Goal: Task Accomplishment & Management: Use online tool/utility

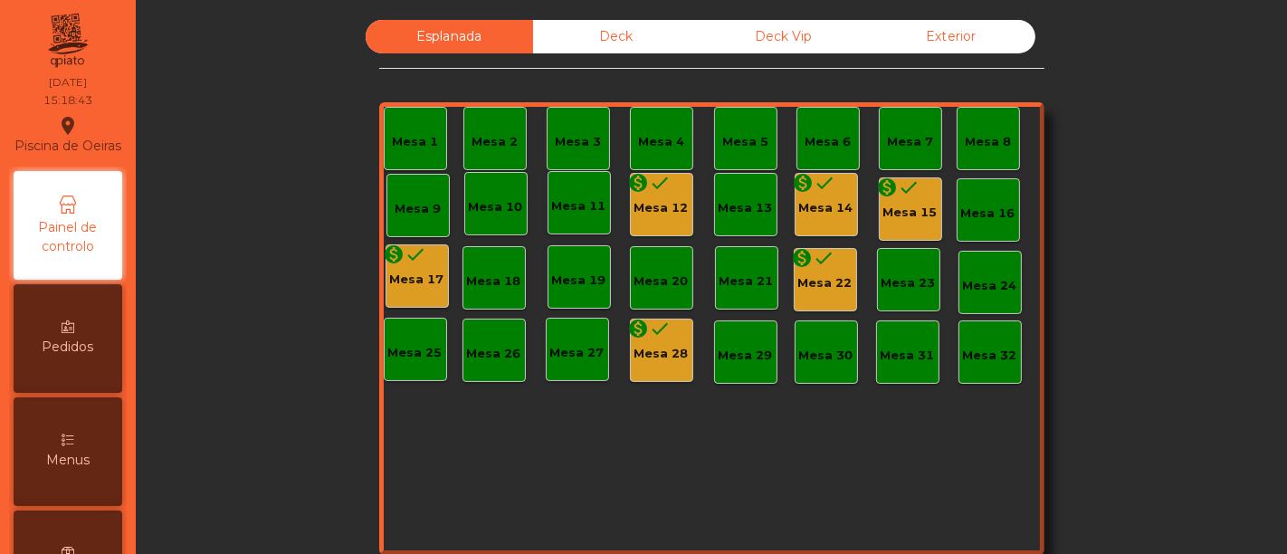
click at [579, 43] on div "Deck" at bounding box center [616, 36] width 167 height 33
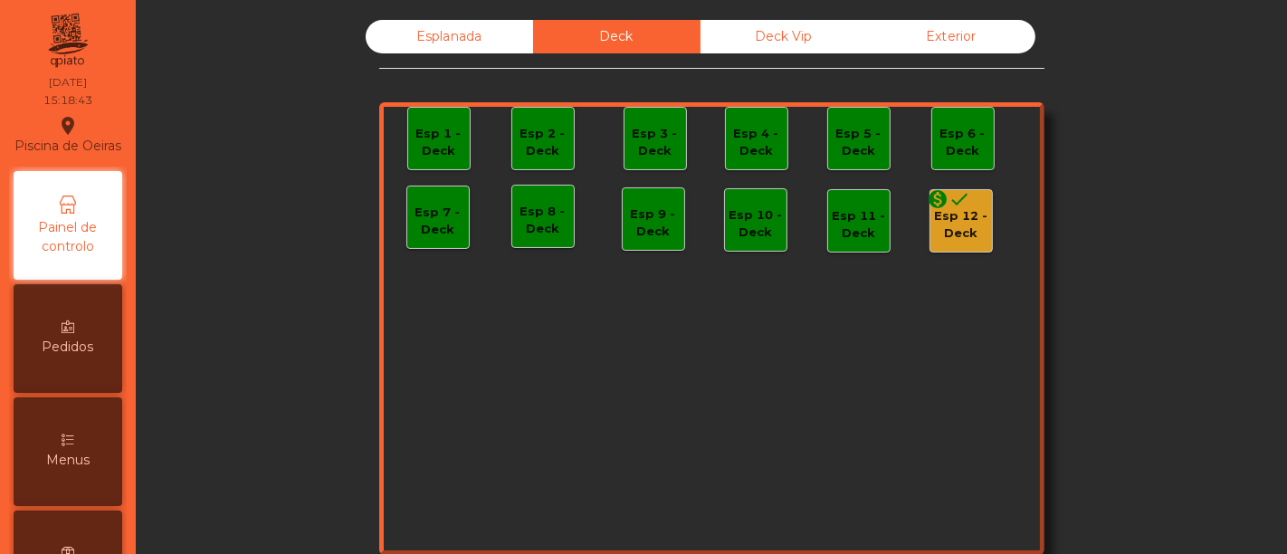
click at [755, 33] on div "Deck Vip" at bounding box center [783, 36] width 167 height 33
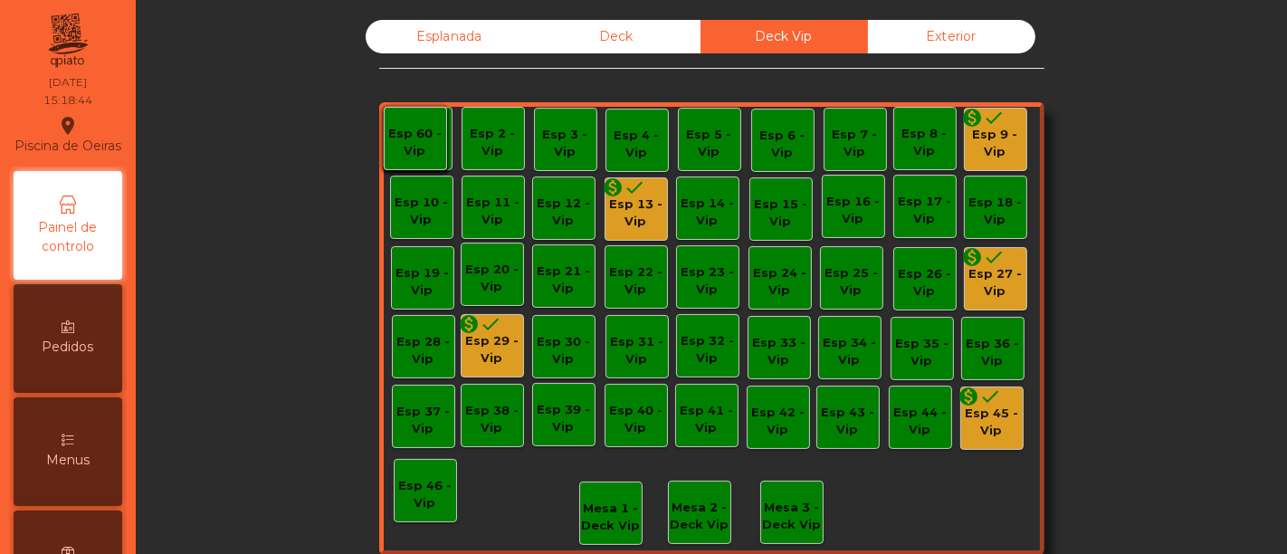
click at [468, 22] on div "Esplanada" at bounding box center [449, 36] width 167 height 33
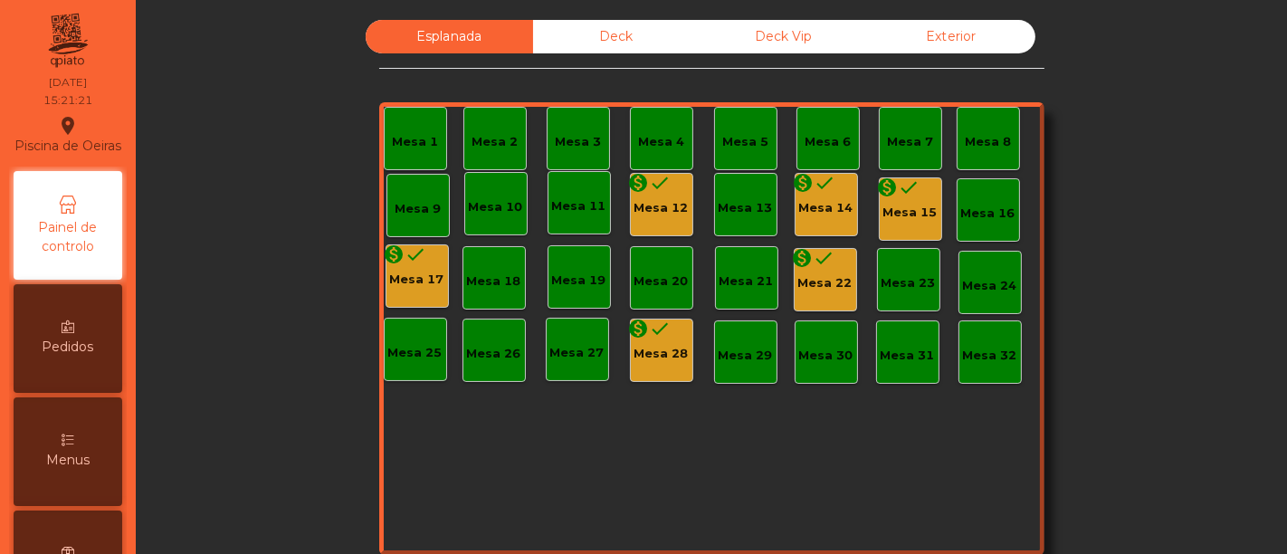
click at [414, 275] on div "Mesa 17" at bounding box center [417, 280] width 54 height 18
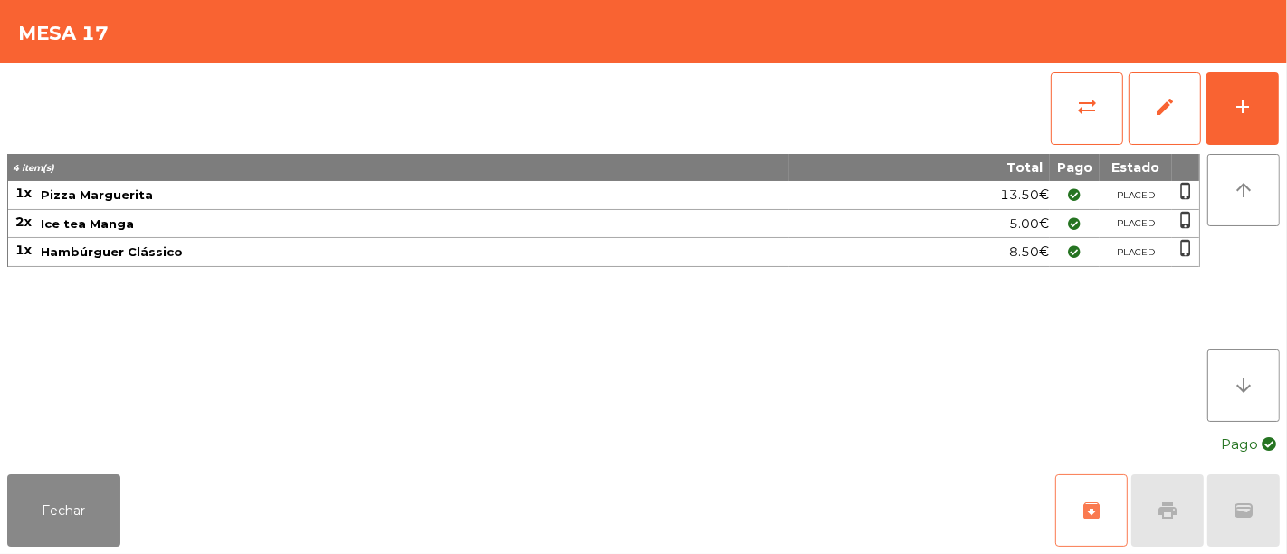
click at [1097, 516] on span "archive" at bounding box center [1091, 510] width 22 height 22
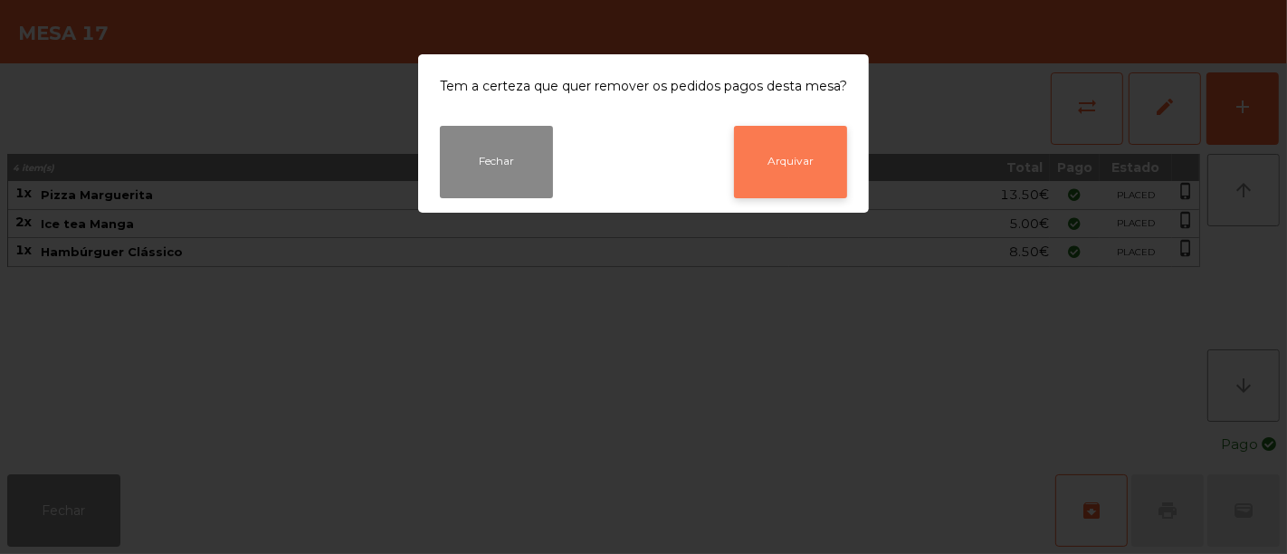
click at [808, 180] on button "Arquivar" at bounding box center [790, 162] width 113 height 72
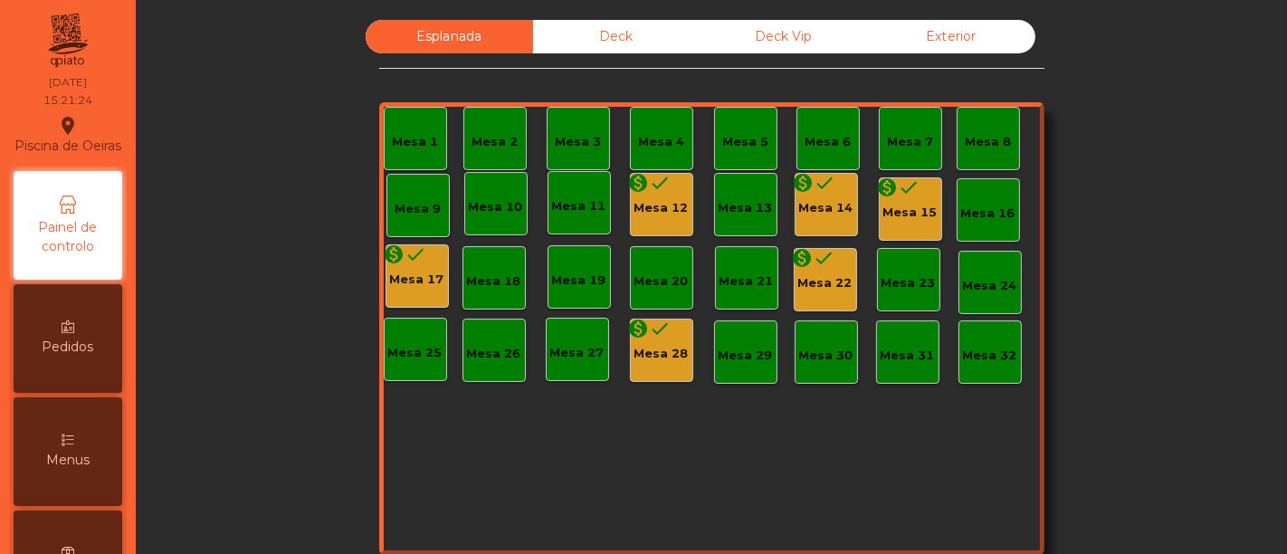
click at [652, 200] on div "Mesa 12" at bounding box center [661, 208] width 54 height 18
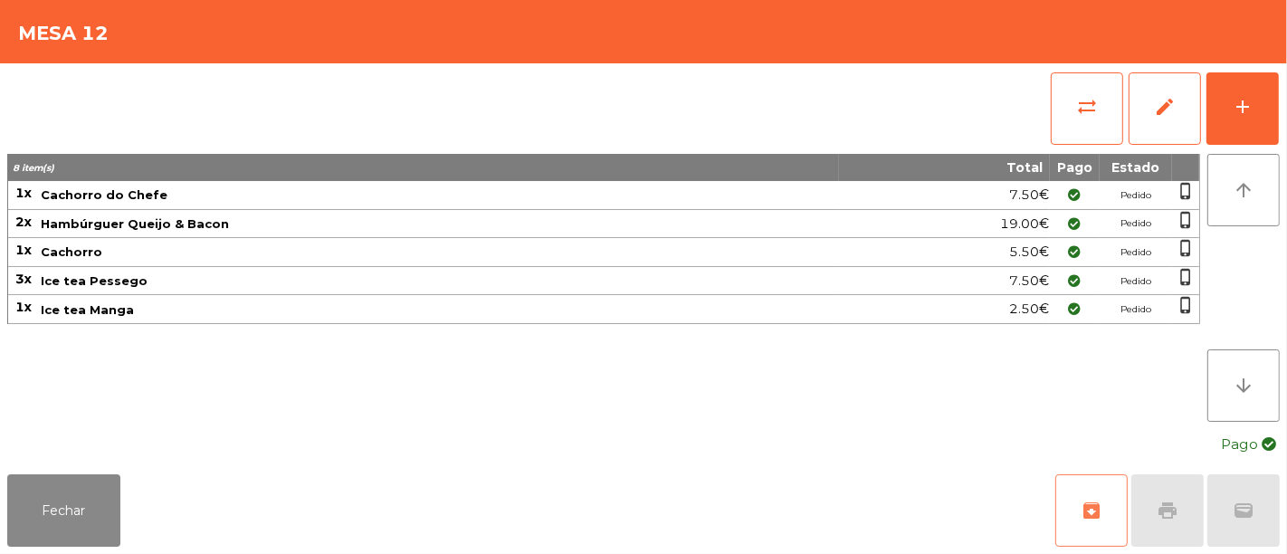
click at [1089, 505] on span "archive" at bounding box center [1091, 510] width 22 height 22
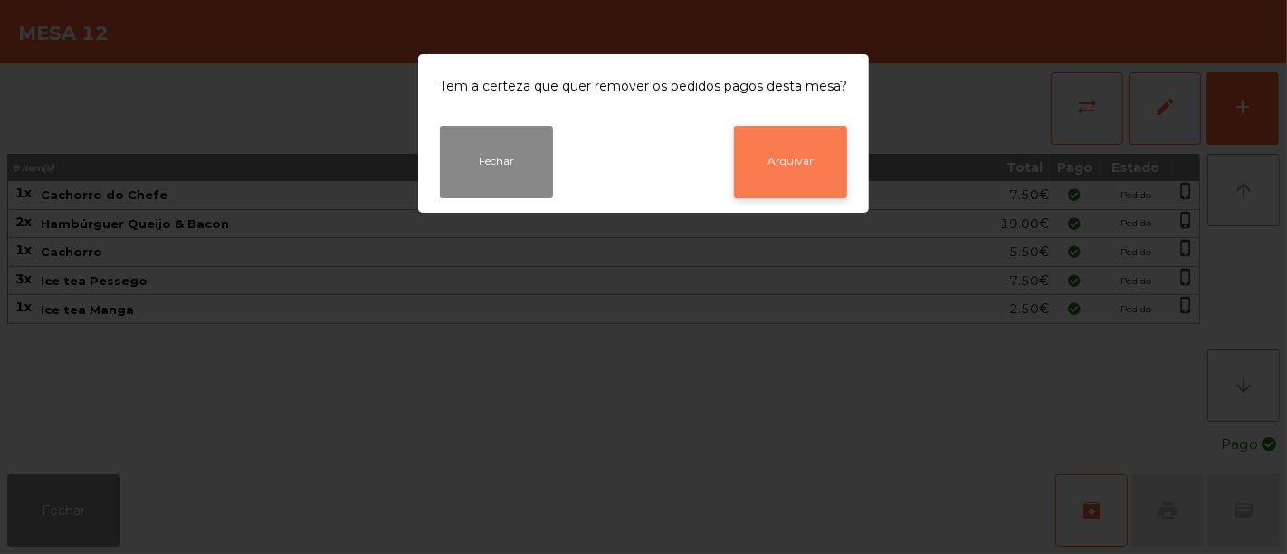
click at [782, 147] on button "Arquivar" at bounding box center [790, 162] width 113 height 72
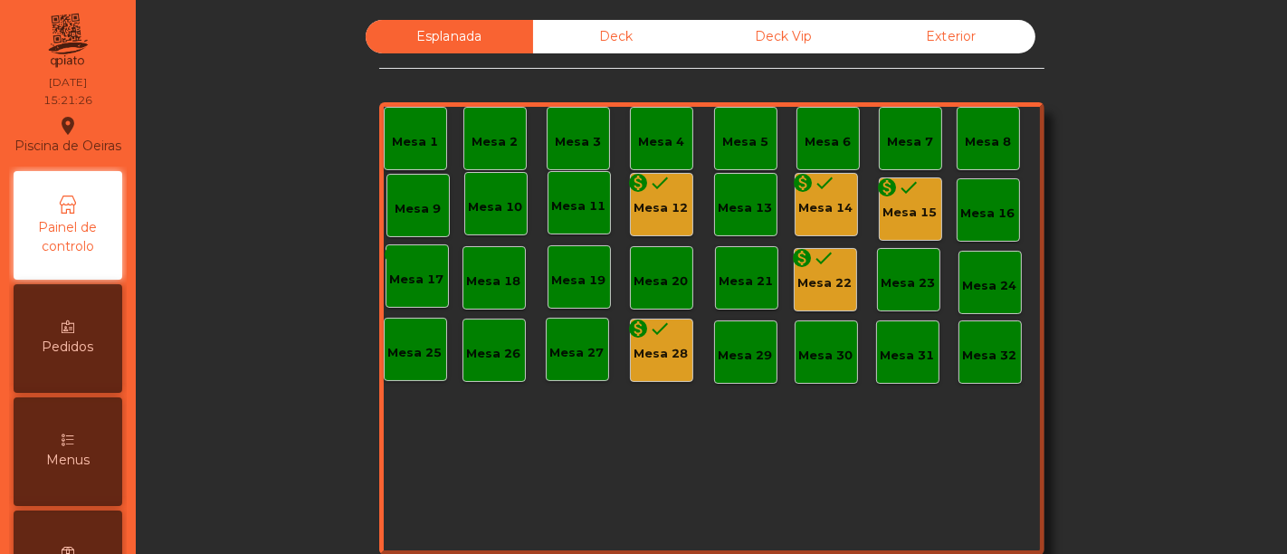
click at [656, 331] on icon "done" at bounding box center [661, 329] width 22 height 22
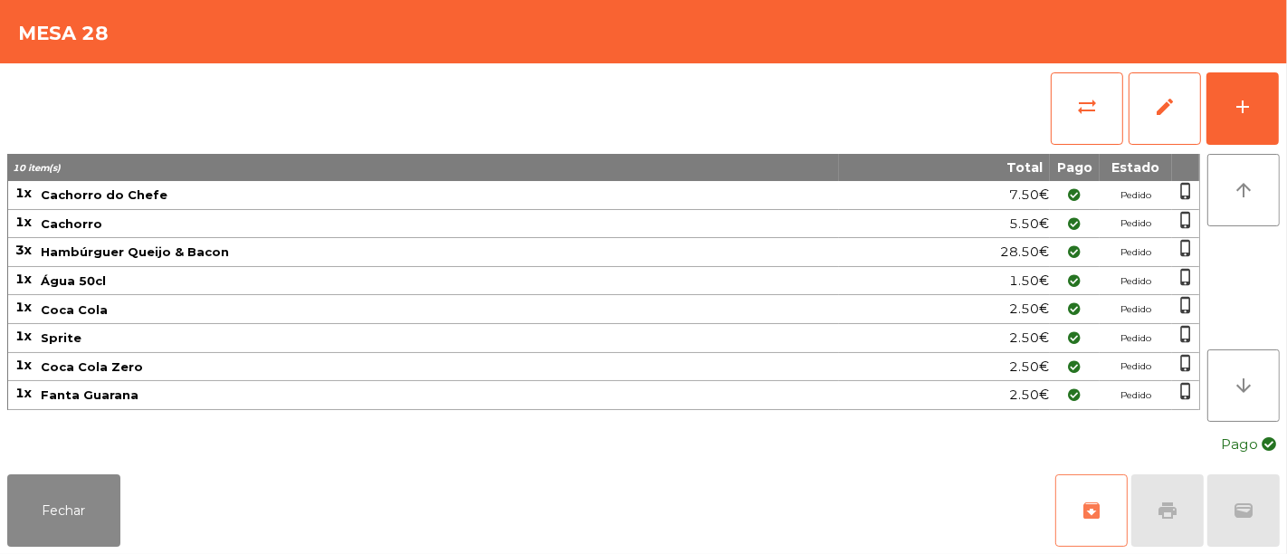
click at [1083, 505] on span "archive" at bounding box center [1091, 510] width 22 height 22
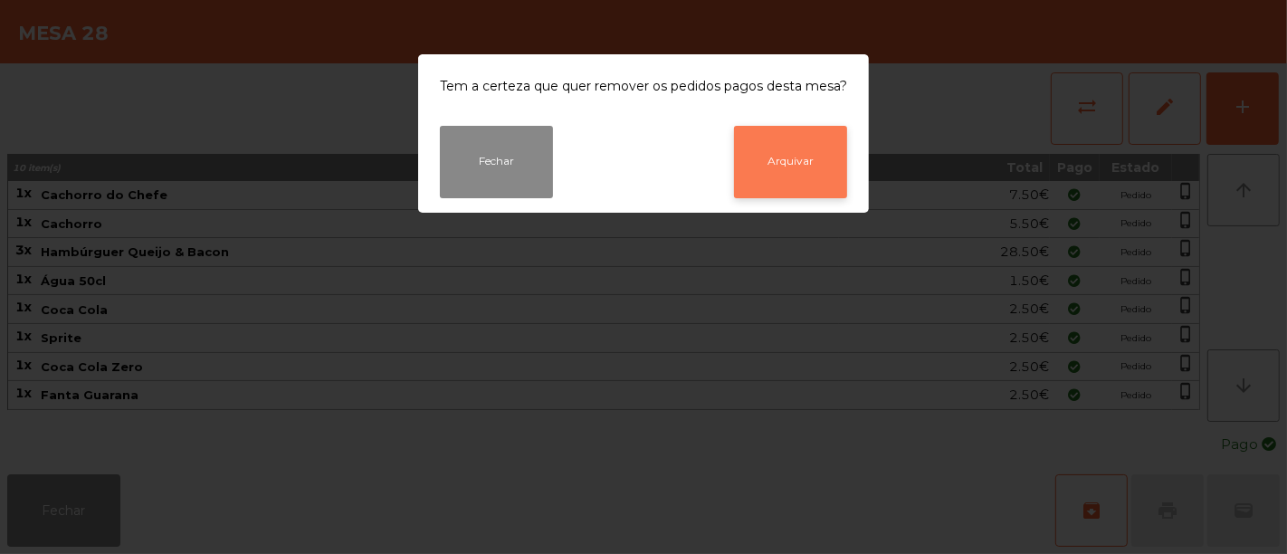
click at [775, 146] on button "Arquivar" at bounding box center [790, 162] width 113 height 72
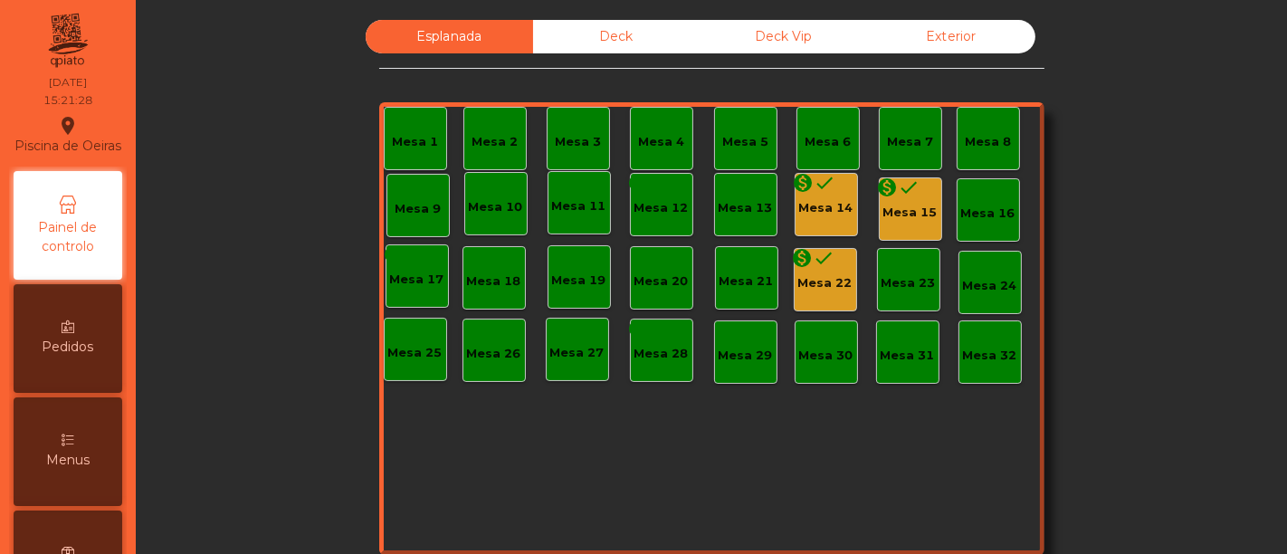
click at [824, 278] on div "Mesa 22" at bounding box center [825, 283] width 54 height 18
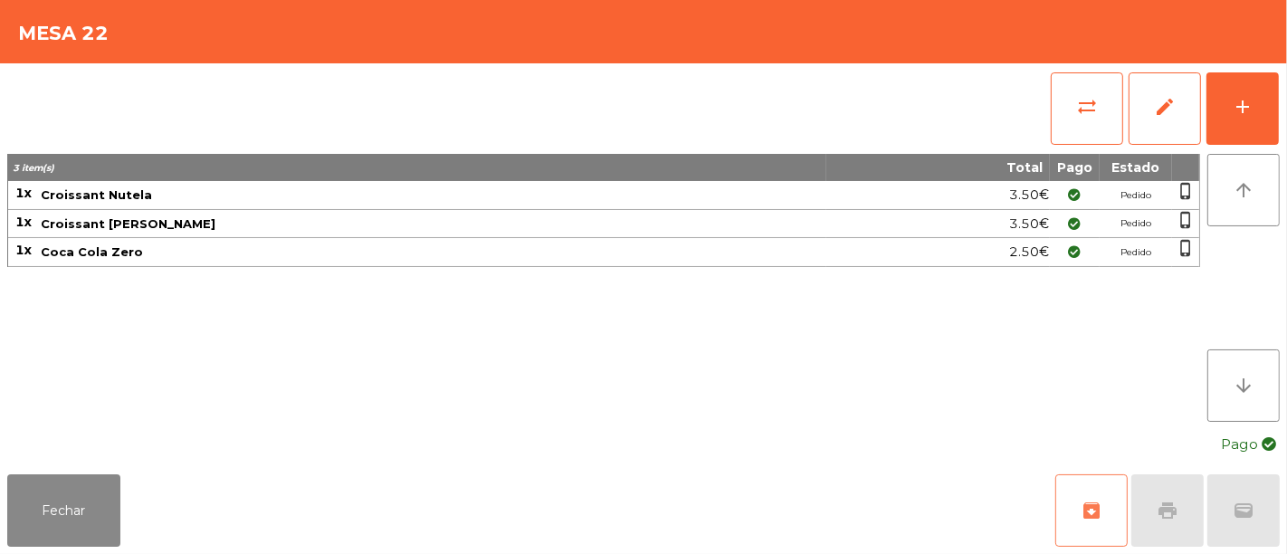
click at [1103, 523] on button "archive" at bounding box center [1091, 510] width 72 height 72
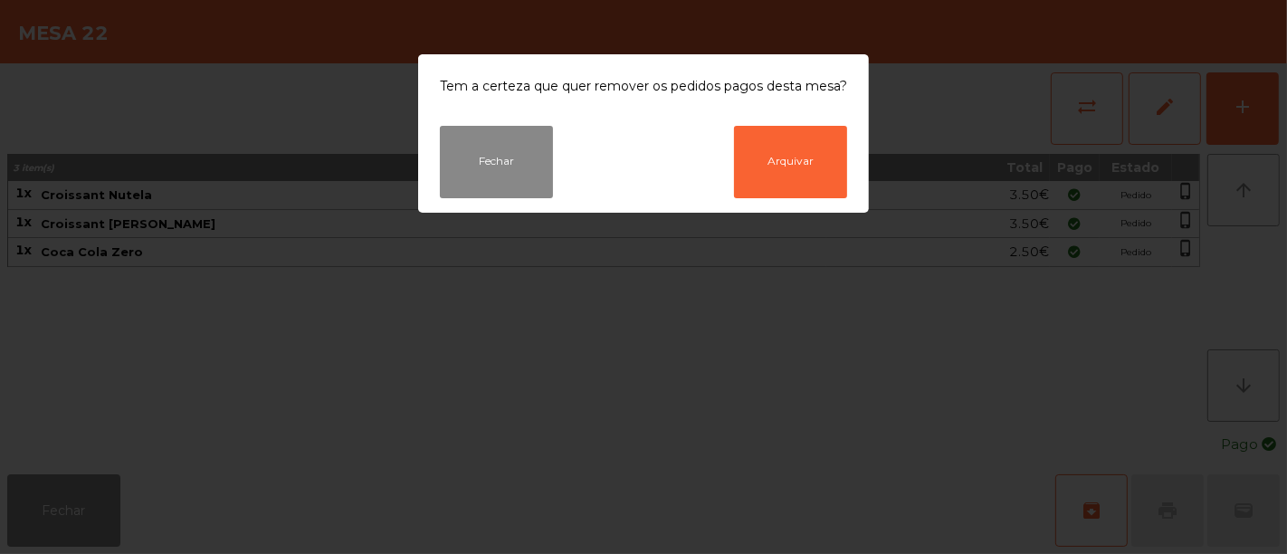
click at [823, 202] on div "Fechar Arquivar" at bounding box center [643, 169] width 451 height 87
click at [823, 186] on button "Arquivar" at bounding box center [790, 162] width 113 height 72
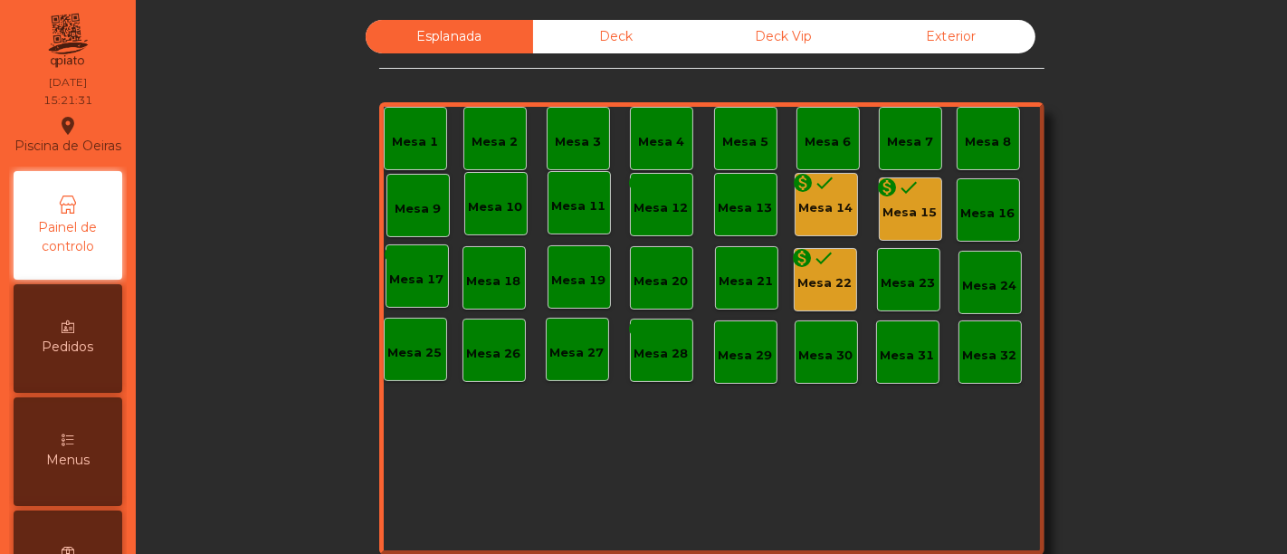
click at [808, 224] on div "monetization_on done Mesa 14" at bounding box center [825, 204] width 63 height 63
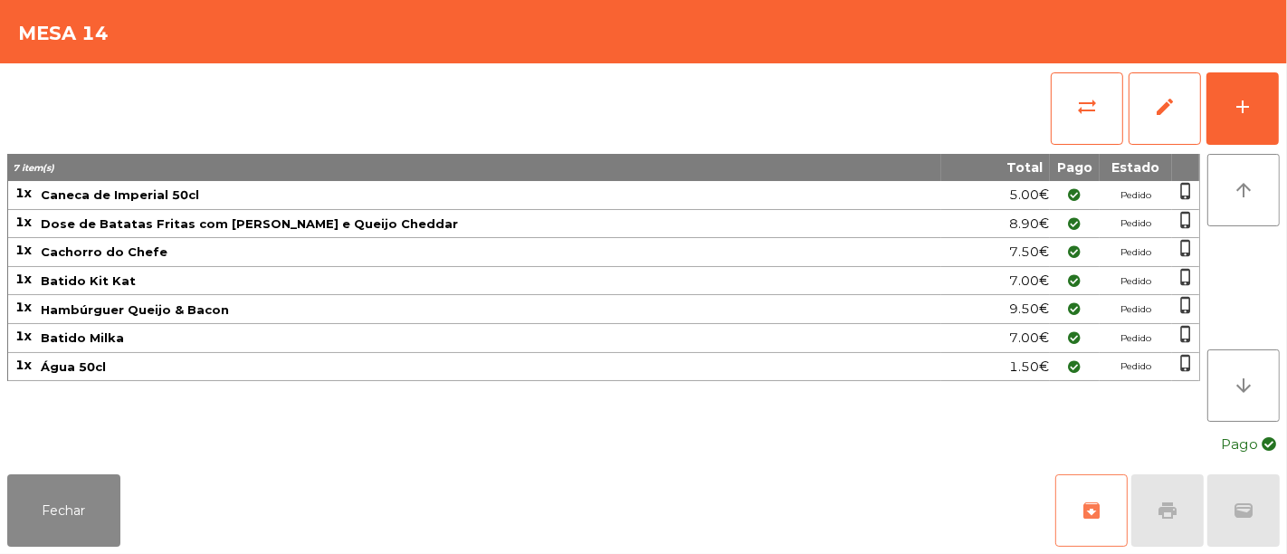
click at [1089, 499] on button "archive" at bounding box center [1091, 510] width 72 height 72
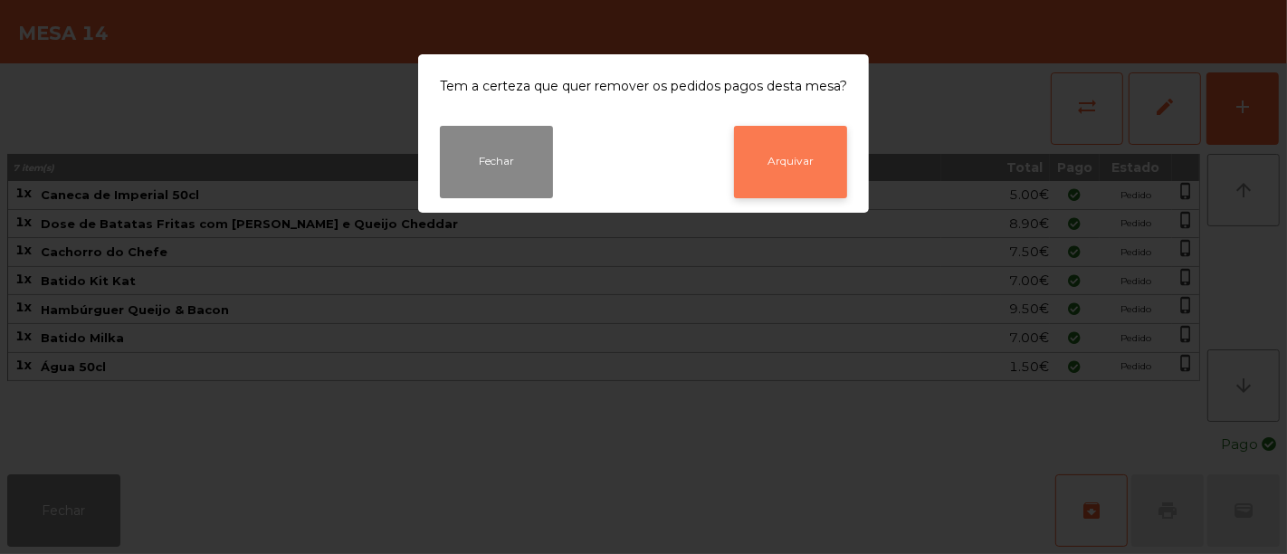
click at [819, 178] on button "Arquivar" at bounding box center [790, 162] width 113 height 72
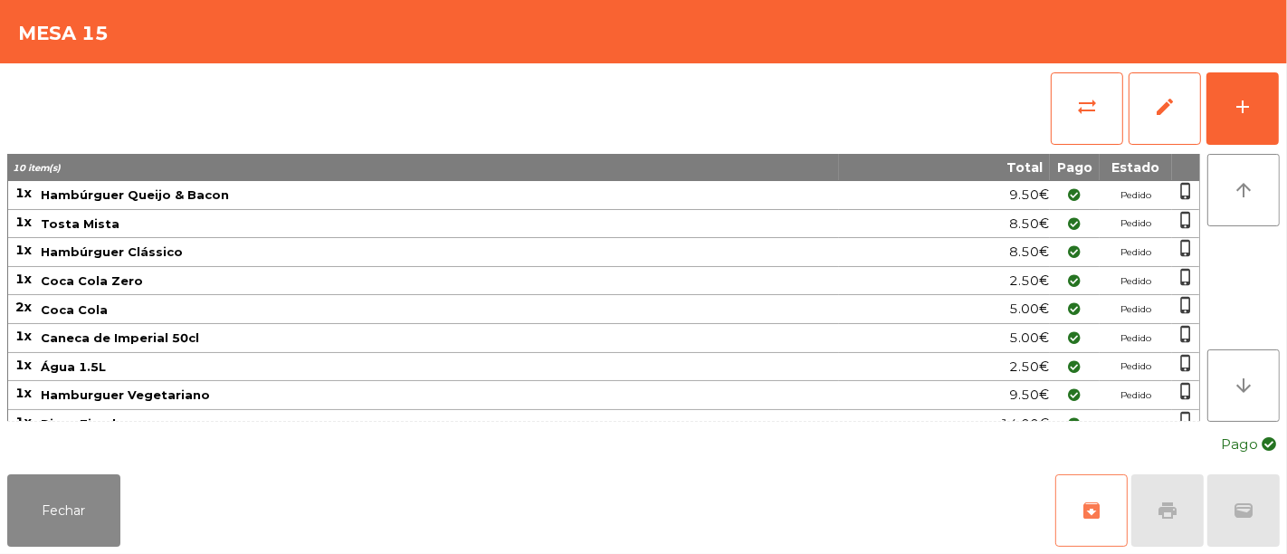
click at [1084, 489] on button "archive" at bounding box center [1091, 510] width 72 height 72
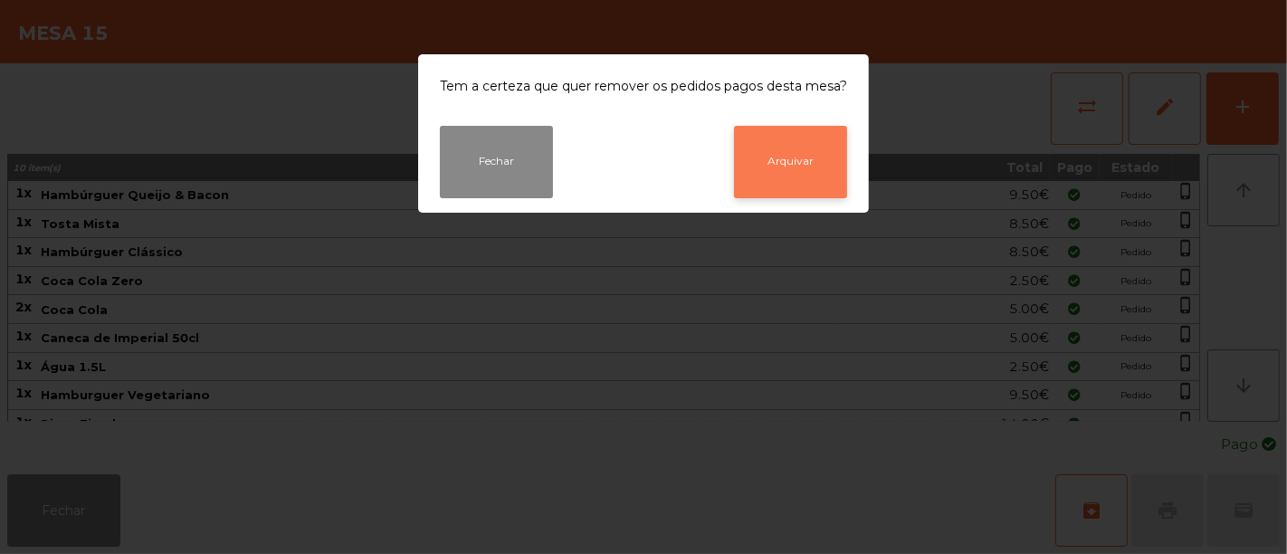
click at [804, 189] on button "Arquivar" at bounding box center [790, 162] width 113 height 72
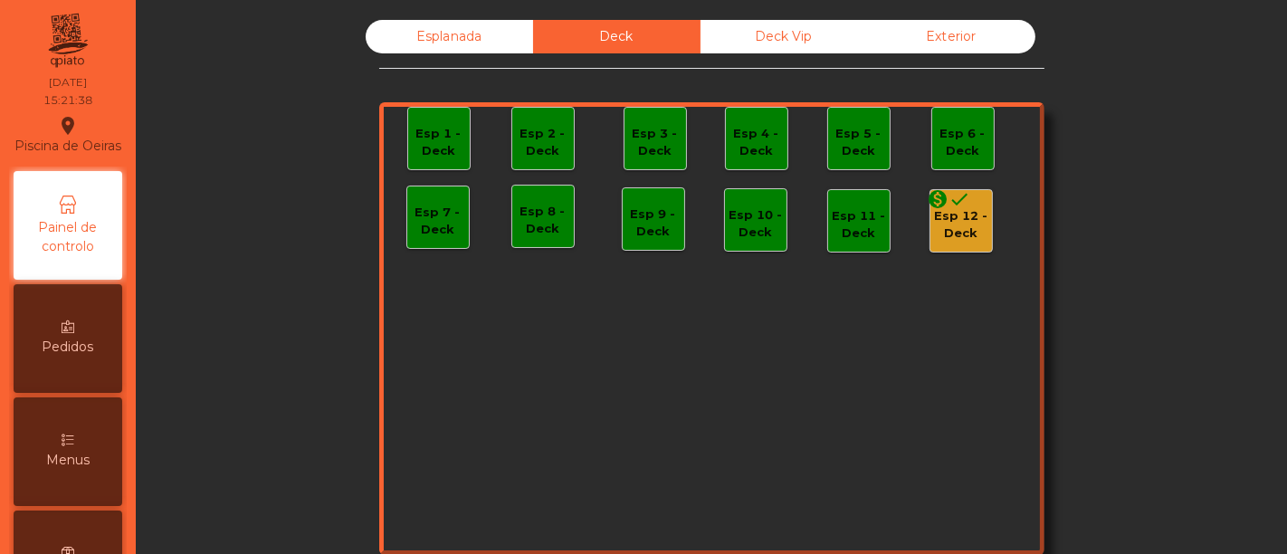
click at [950, 203] on icon "done" at bounding box center [960, 199] width 22 height 22
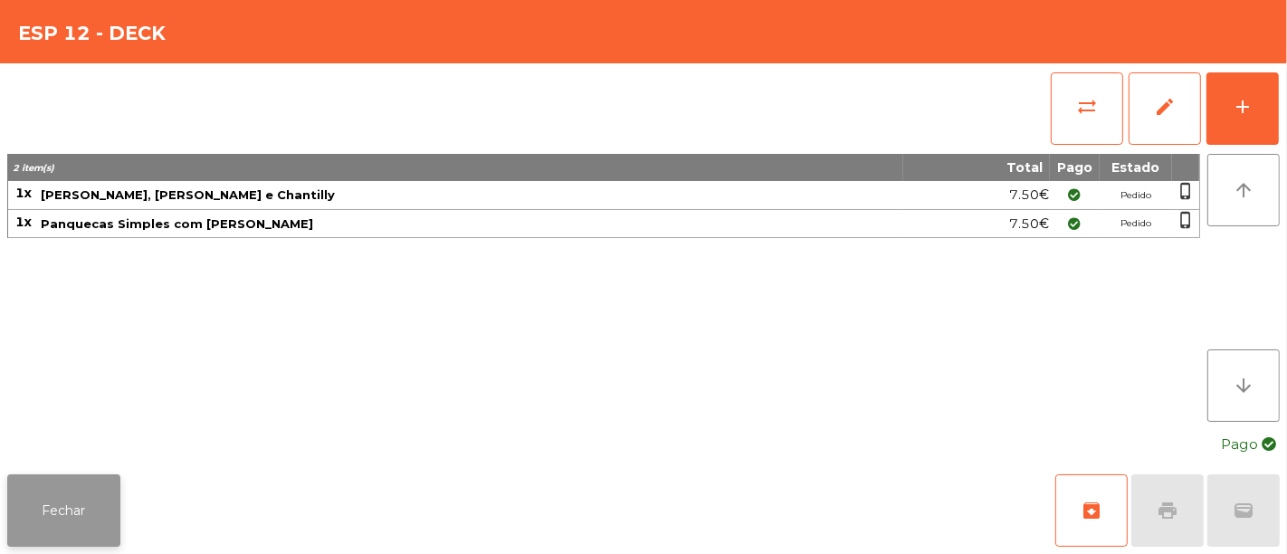
click at [60, 511] on button "Fechar" at bounding box center [63, 510] width 113 height 72
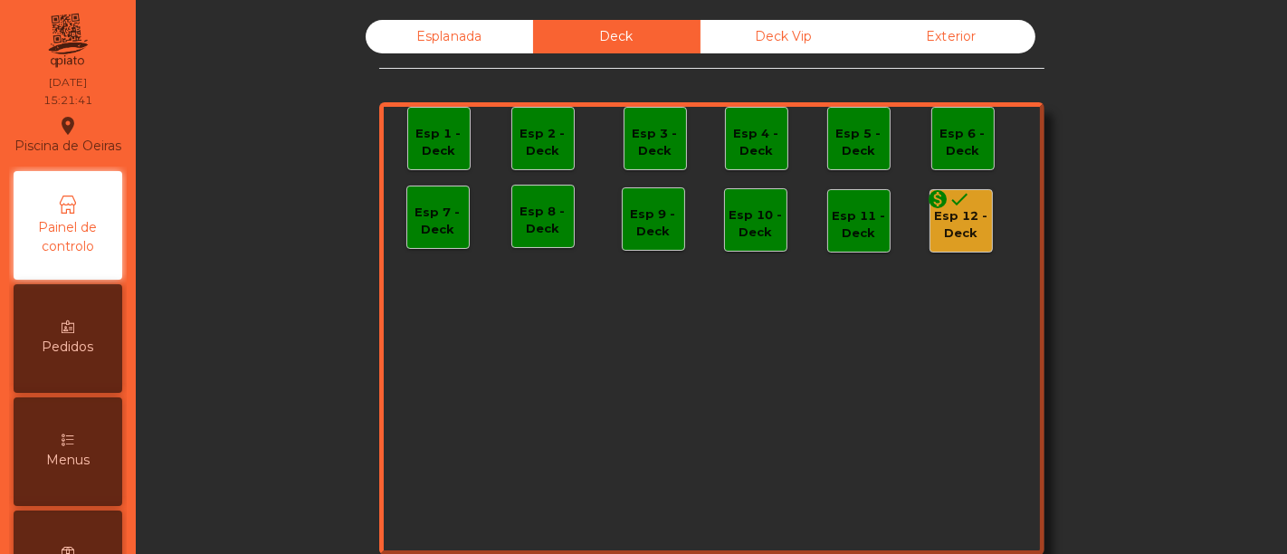
click at [727, 27] on div "Deck Vip" at bounding box center [783, 36] width 167 height 33
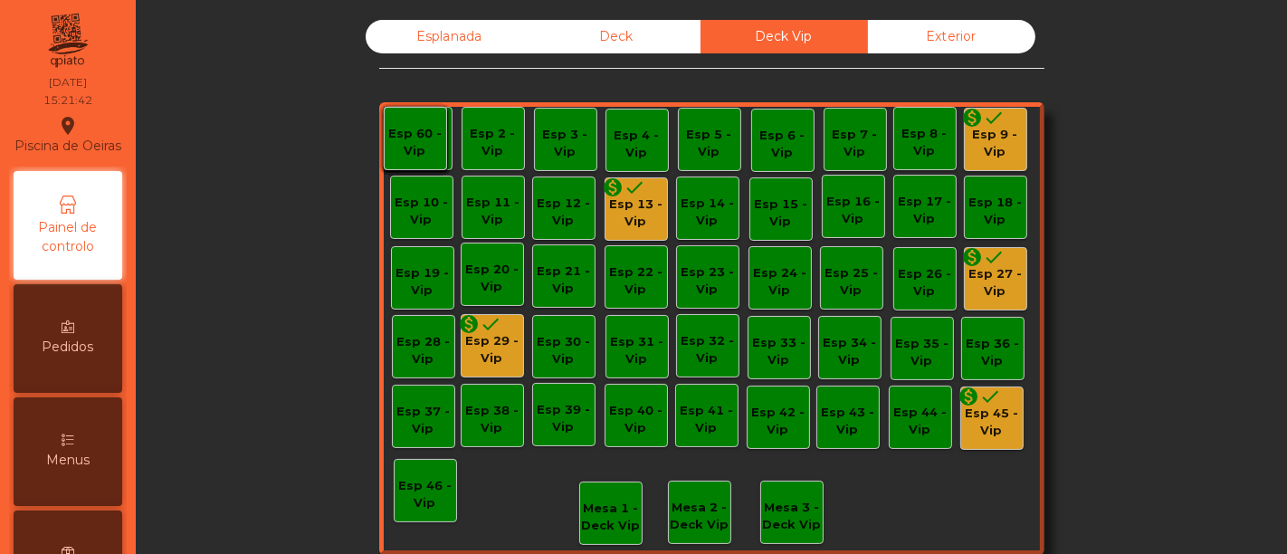
click at [965, 140] on div "Esp 9 - Vip" at bounding box center [996, 143] width 62 height 35
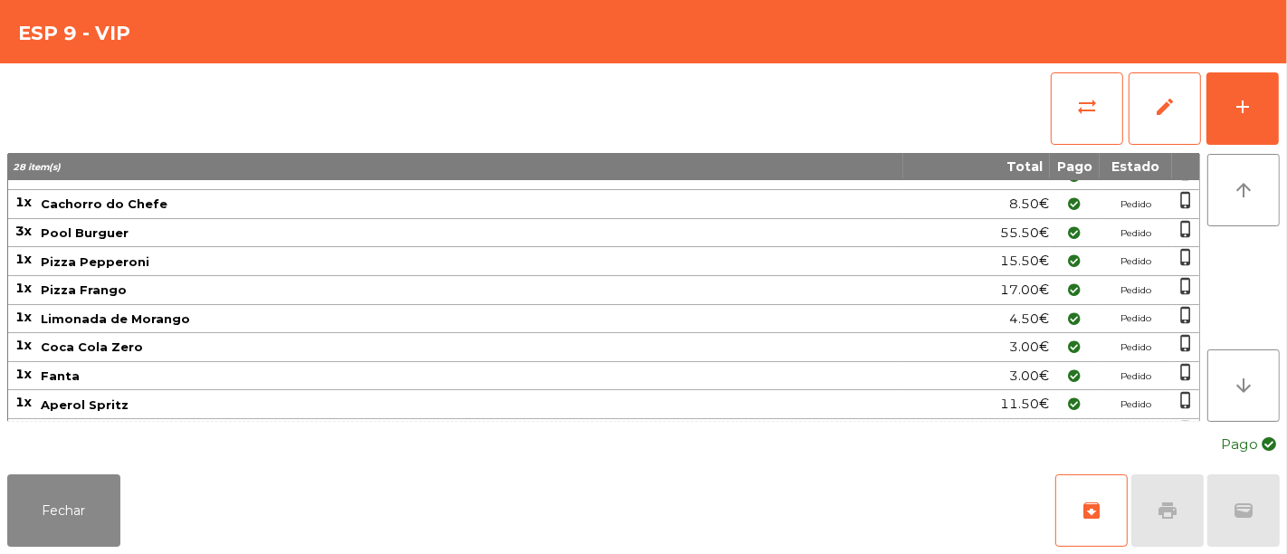
scroll to position [358, 0]
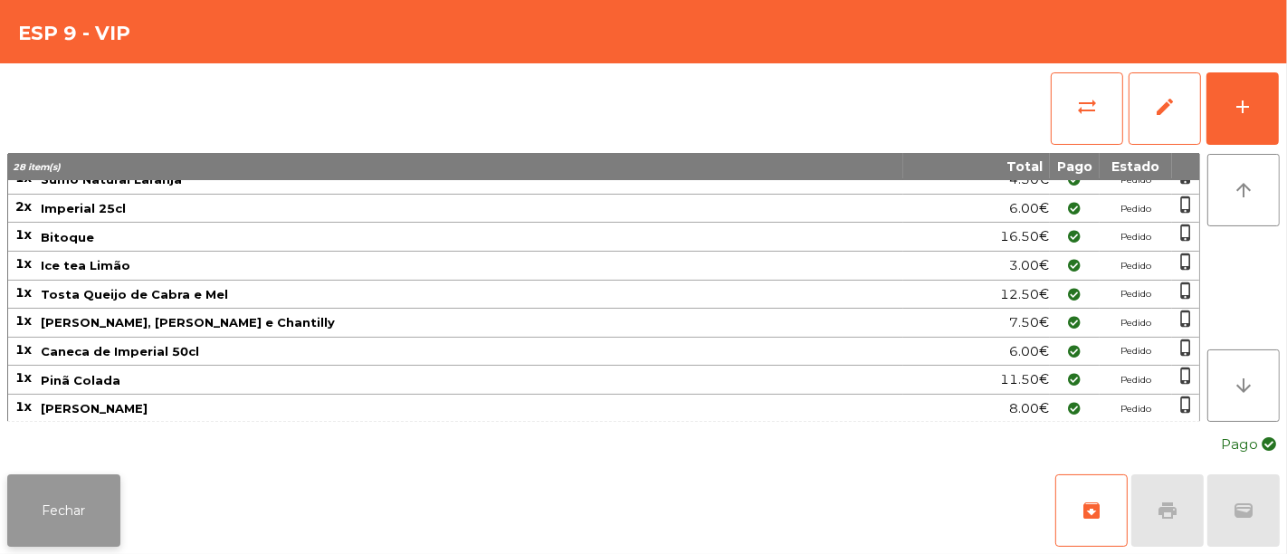
click at [62, 506] on button "Fechar" at bounding box center [63, 510] width 113 height 72
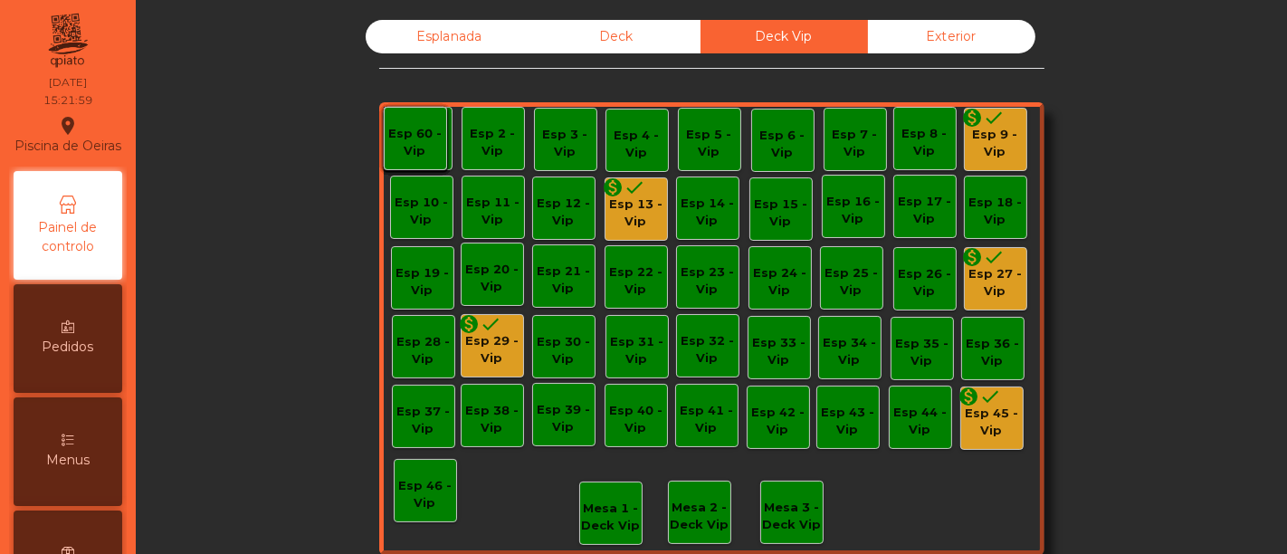
click at [433, 43] on div "Esplanada" at bounding box center [449, 36] width 167 height 33
